Goal: Task Accomplishment & Management: Use online tool/utility

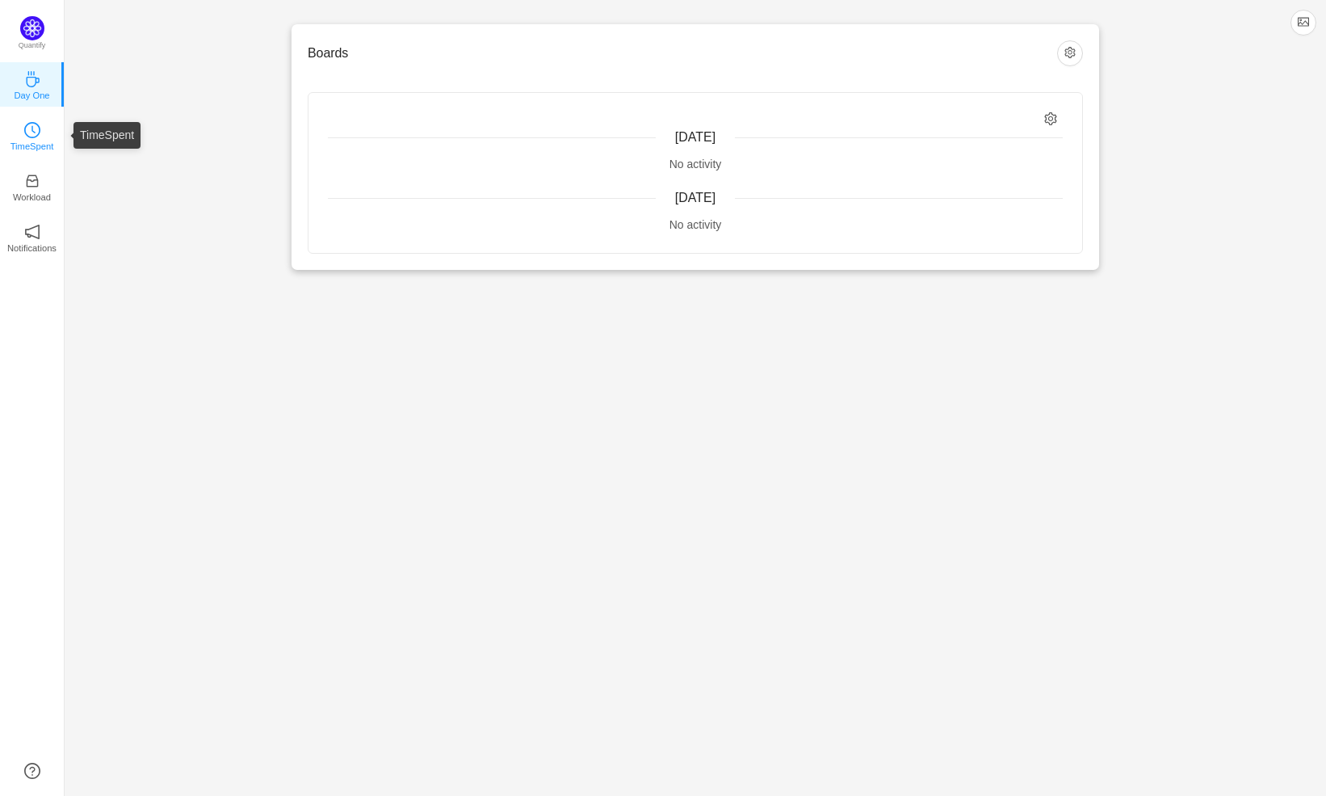
click at [50, 146] on p "TimeSpent" at bounding box center [32, 146] width 44 height 15
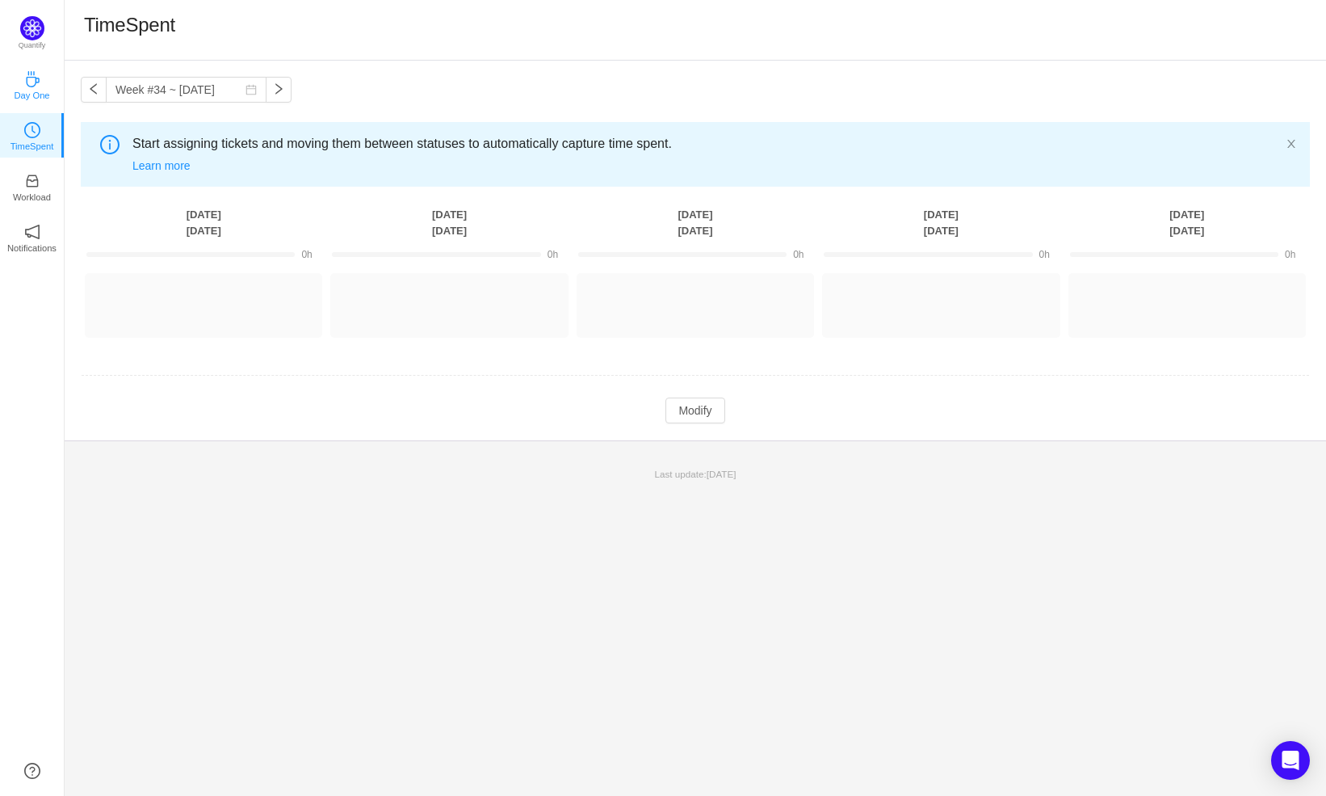
click at [24, 76] on link "Day One" at bounding box center [32, 84] width 16 height 16
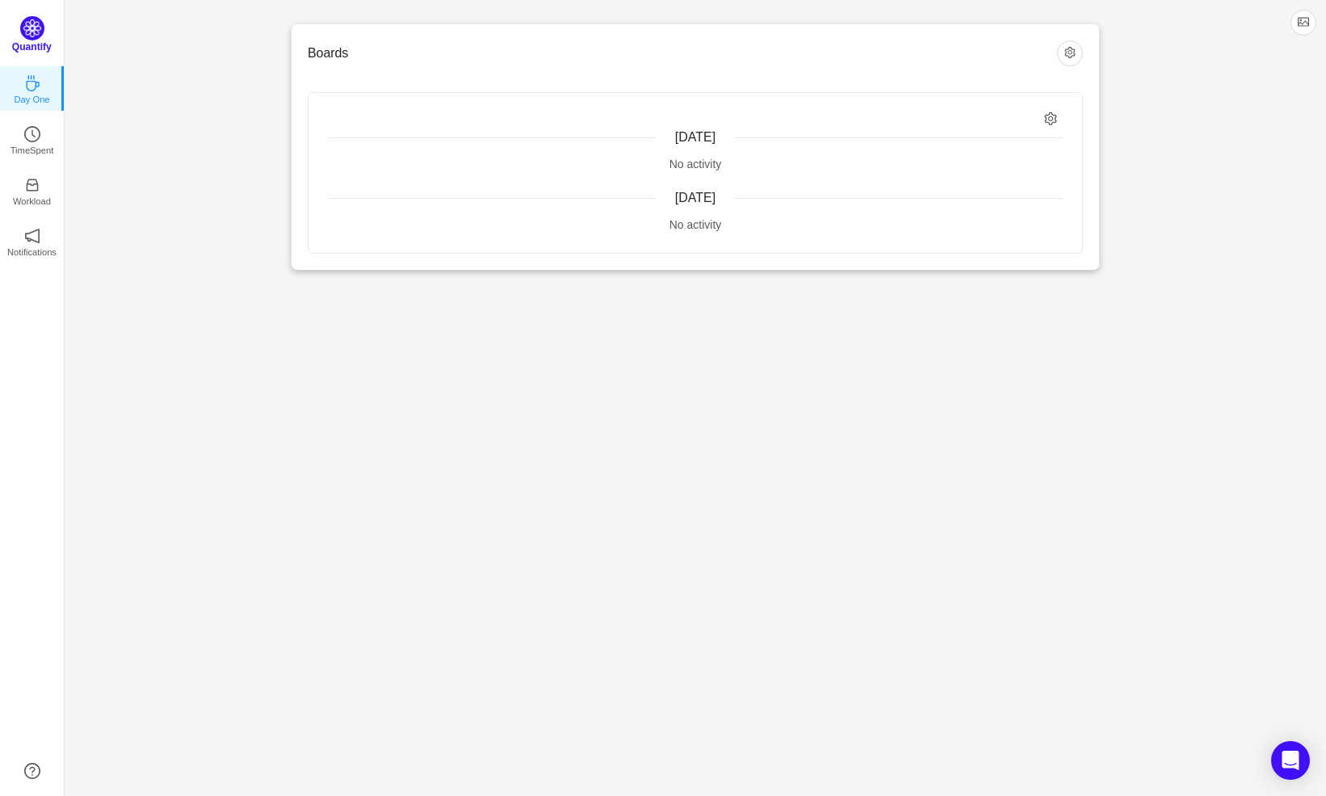
click at [29, 40] on p "Quantify" at bounding box center [32, 47] width 40 height 15
click at [33, 143] on link "TimeSpent" at bounding box center [32, 135] width 16 height 16
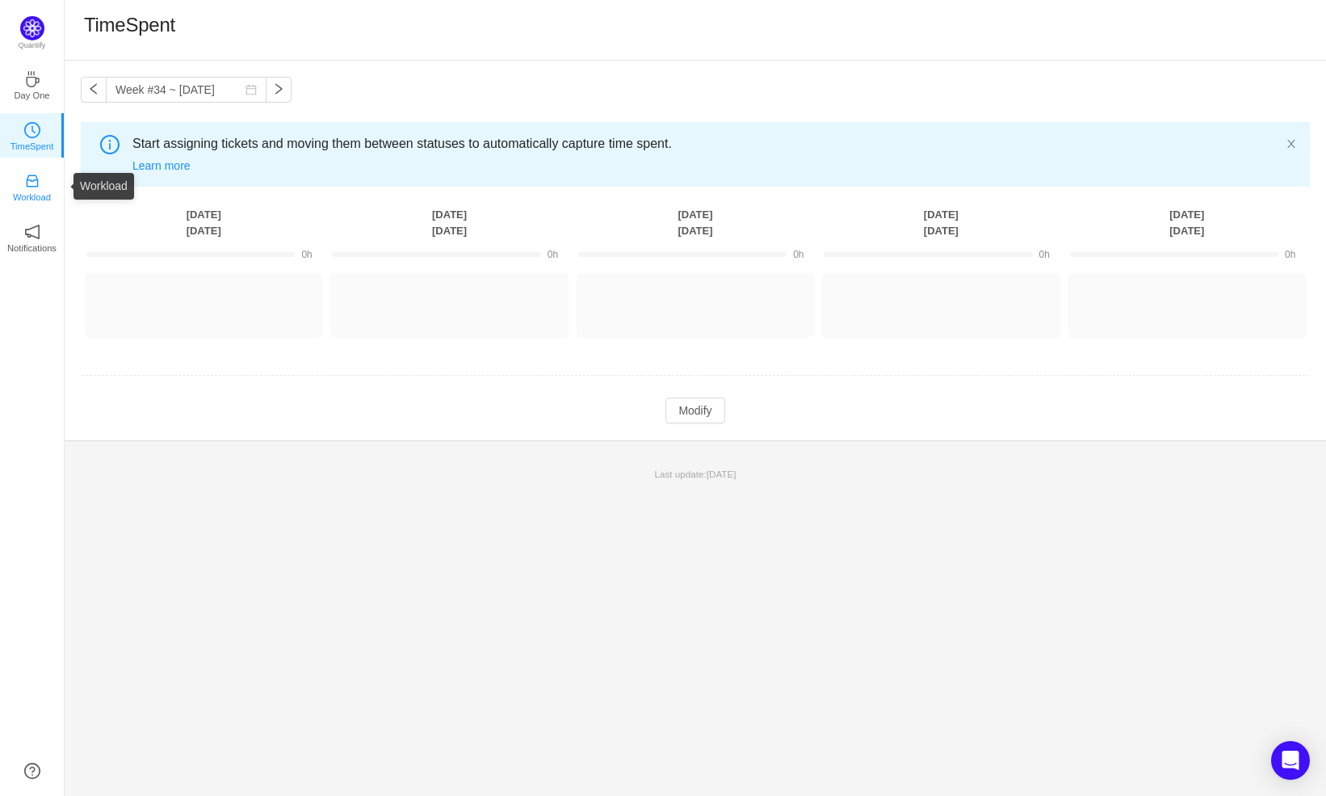
click at [28, 183] on icon "icon: inbox" at bounding box center [32, 181] width 16 height 16
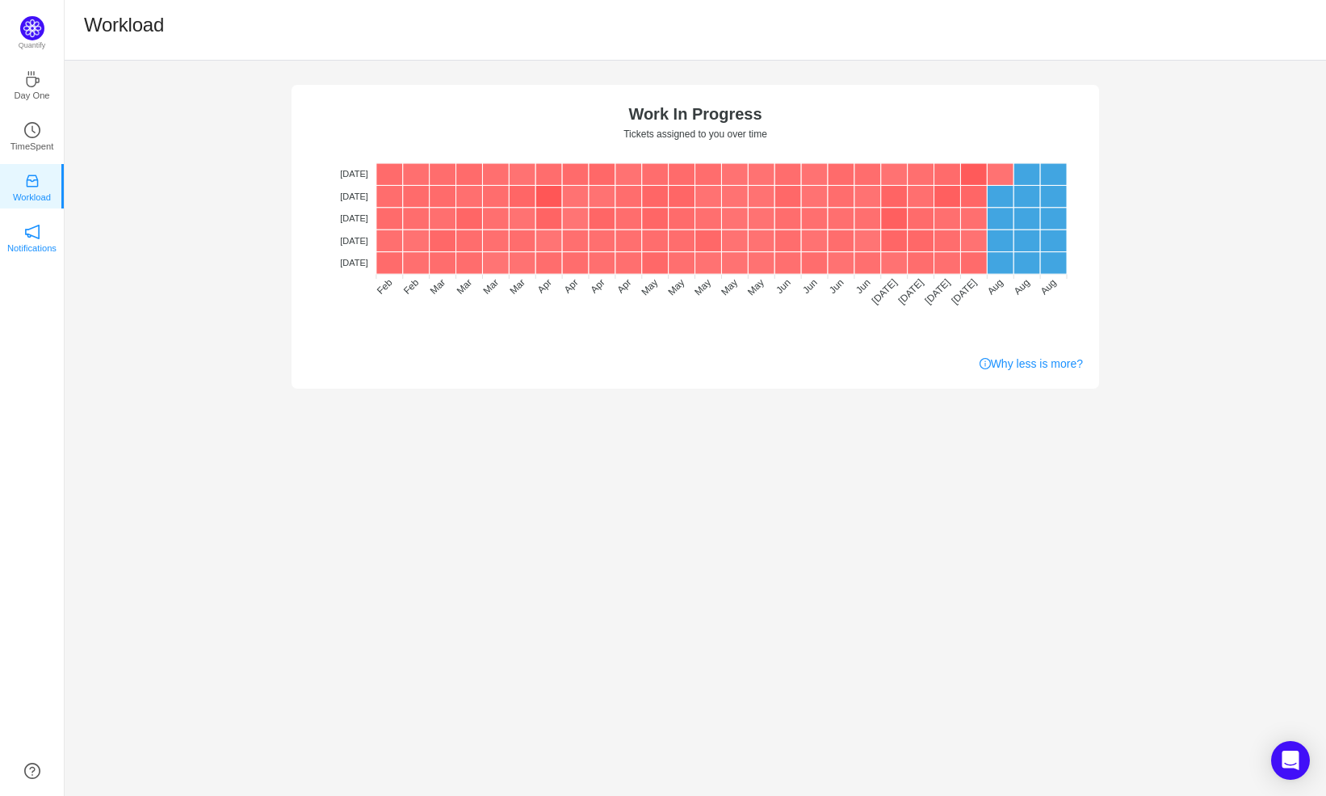
click at [34, 235] on icon "icon: notification" at bounding box center [32, 232] width 16 height 16
click at [26, 226] on icon "icon: notification" at bounding box center [32, 232] width 16 height 16
